Goal: Check status

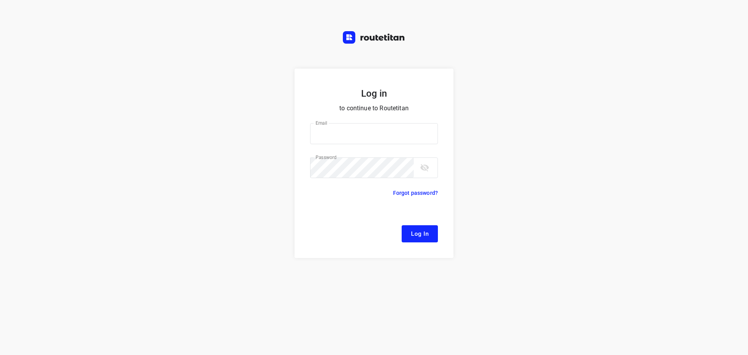
type input "[EMAIL_ADDRESS][DOMAIN_NAME]"
drag, startPoint x: 433, startPoint y: 237, endPoint x: 529, endPoint y: 259, distance: 98.8
click at [433, 237] on button "Log In" at bounding box center [420, 233] width 36 height 17
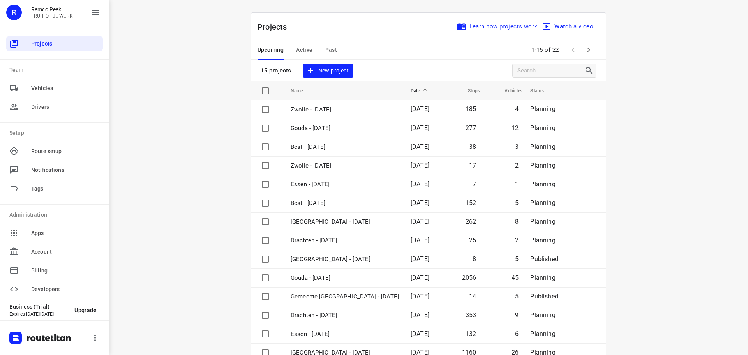
click at [311, 47] on div "Upcoming Active Past" at bounding box center [304, 50] width 92 height 19
click at [307, 49] on span "Active" at bounding box center [304, 50] width 16 height 10
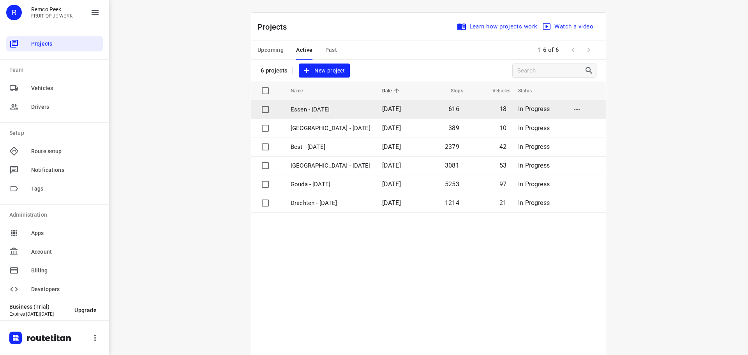
click at [312, 110] on p "Essen - [DATE]" at bounding box center [331, 109] width 80 height 9
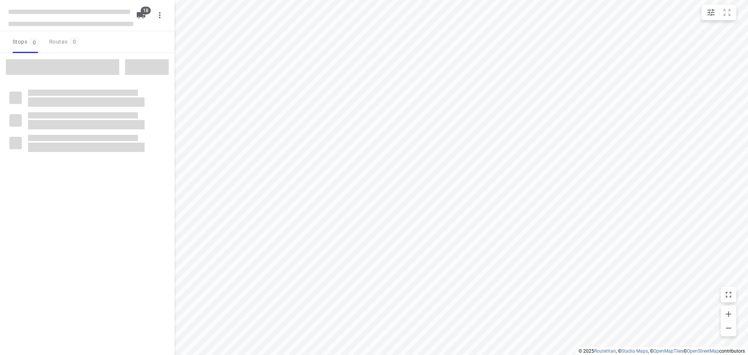
checkbox input "true"
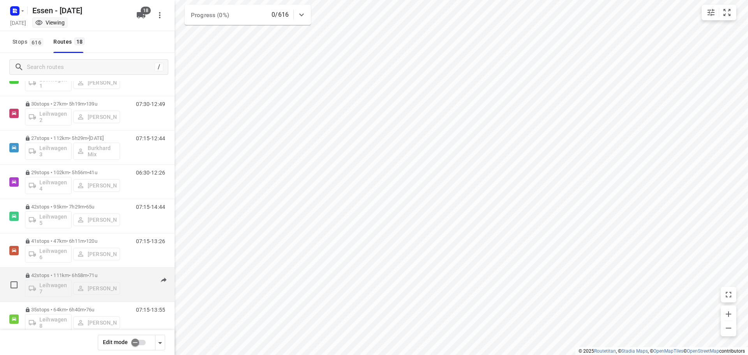
scroll to position [238, 0]
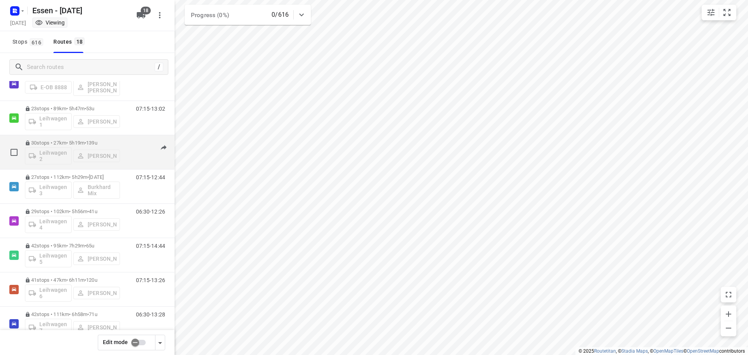
click at [106, 142] on p "30 stops • 27km • 5h19m • [DATE]" at bounding box center [72, 143] width 95 height 6
